Goal: Task Accomplishment & Management: Use online tool/utility

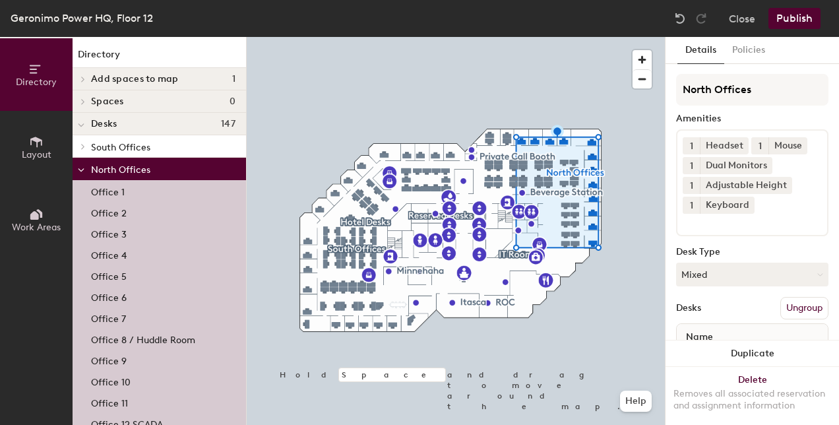
click at [152, 342] on p "Office 8 / Huddle Room" at bounding box center [143, 337] width 104 height 15
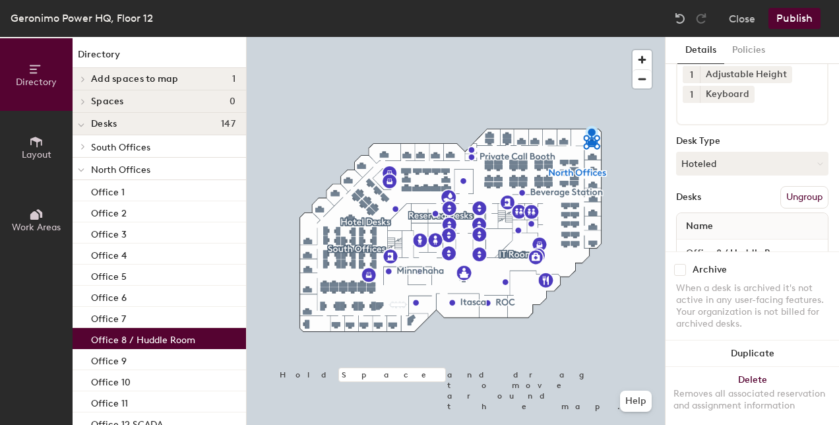
scroll to position [132, 0]
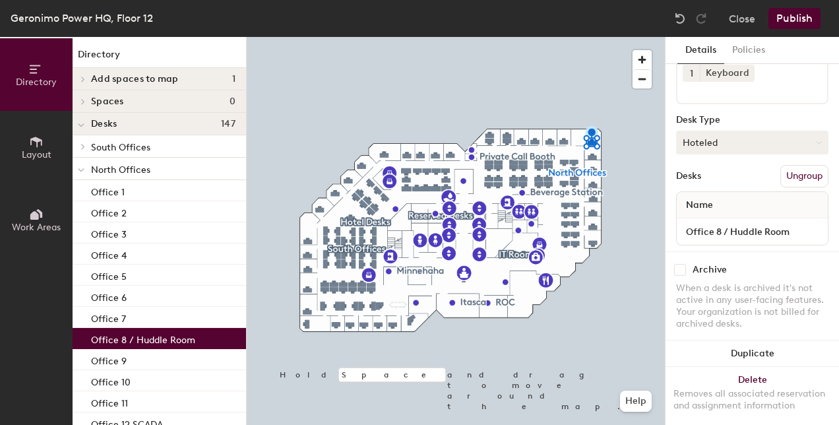
click at [816, 142] on icon at bounding box center [819, 143] width 6 height 6
click at [707, 183] on div "Assigned" at bounding box center [743, 183] width 132 height 20
click at [797, 16] on button "Publish" at bounding box center [794, 18] width 52 height 21
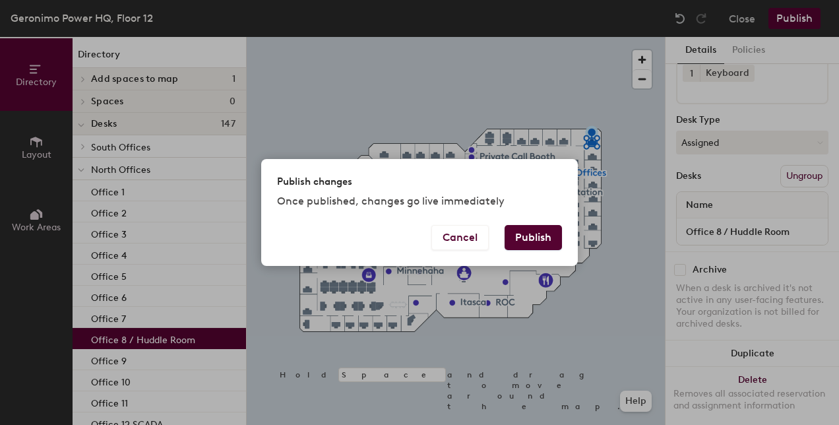
click at [535, 229] on button "Publish" at bounding box center [532, 237] width 57 height 25
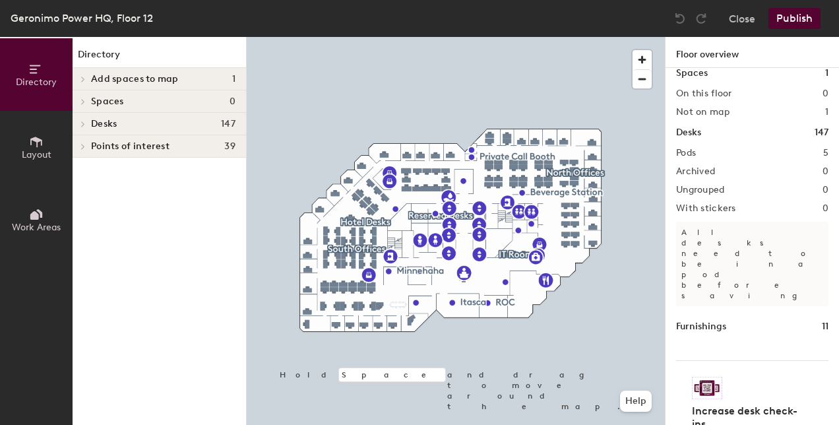
scroll to position [18, 0]
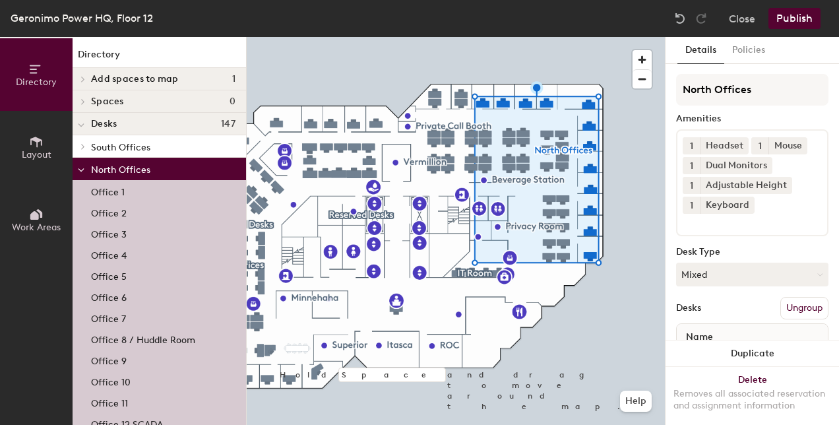
click at [156, 337] on p "Office 8 / Huddle Room" at bounding box center [143, 337] width 104 height 15
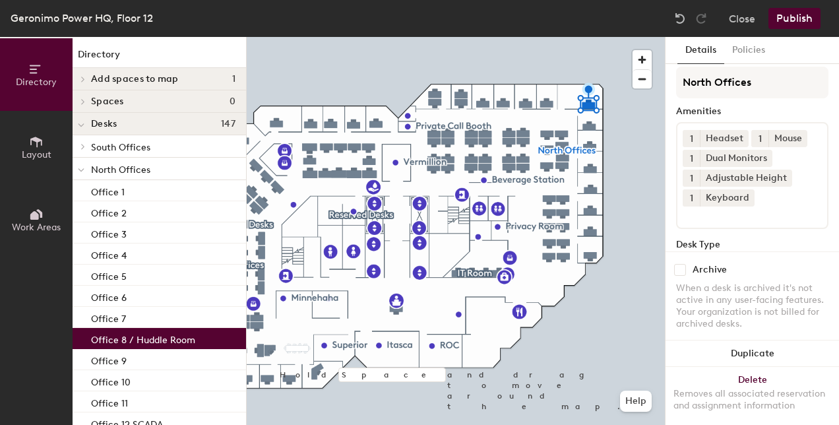
scroll to position [0, 0]
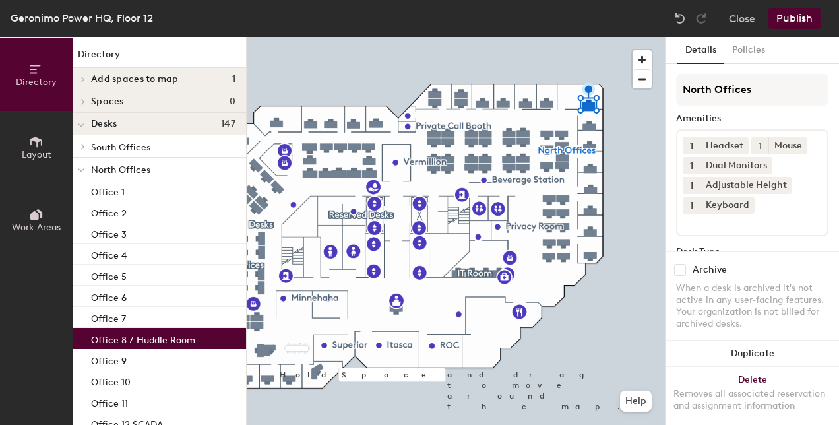
click at [787, 13] on button "Publish" at bounding box center [794, 18] width 52 height 21
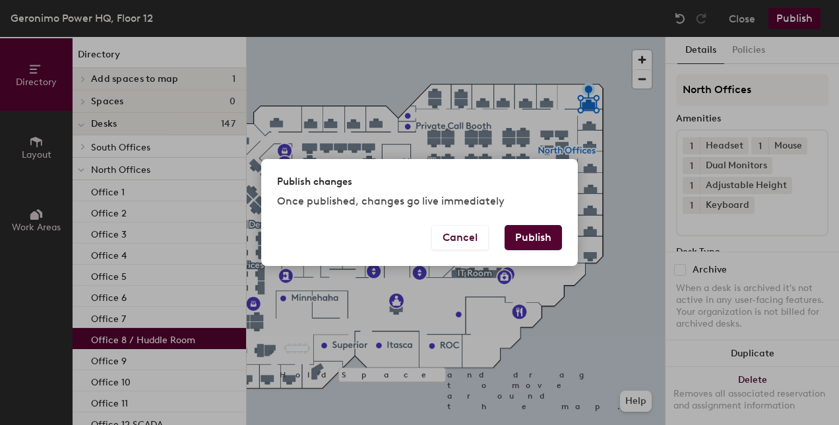
click at [540, 240] on button "Publish" at bounding box center [532, 237] width 57 height 25
